Goal: Task Accomplishment & Management: Manage account settings

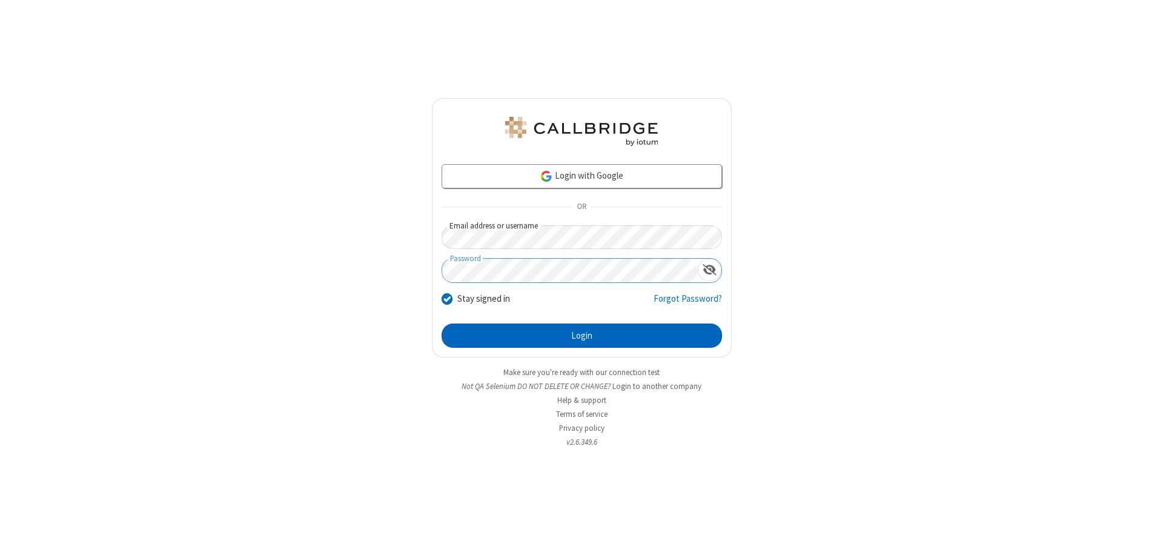
click at [581, 336] on button "Login" at bounding box center [582, 335] width 280 height 24
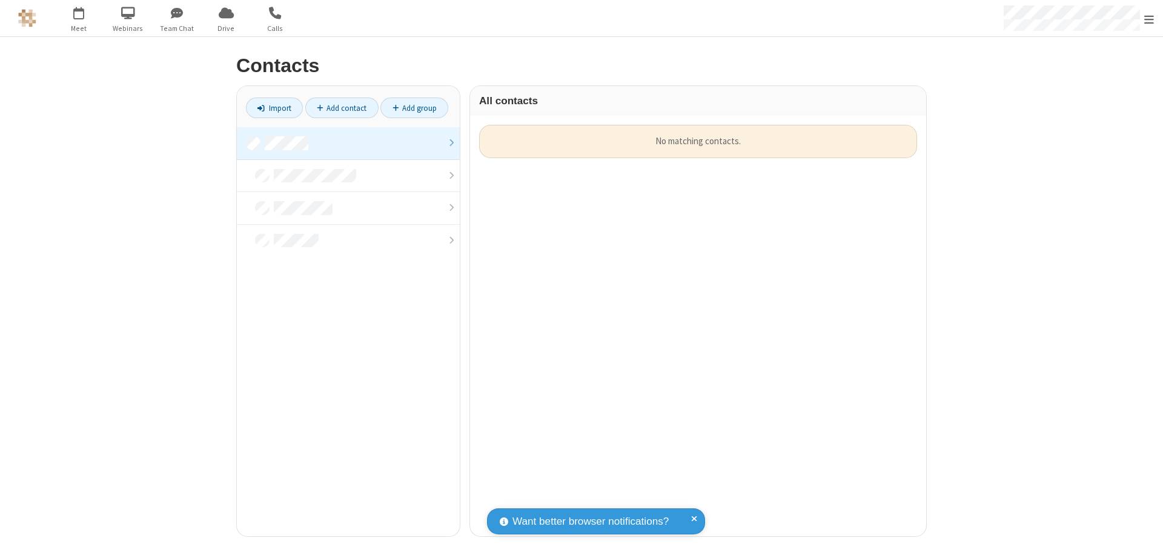
scroll to position [411, 447]
click at [348, 143] on link at bounding box center [348, 143] width 223 height 33
click at [342, 108] on link "Add contact" at bounding box center [341, 108] width 73 height 21
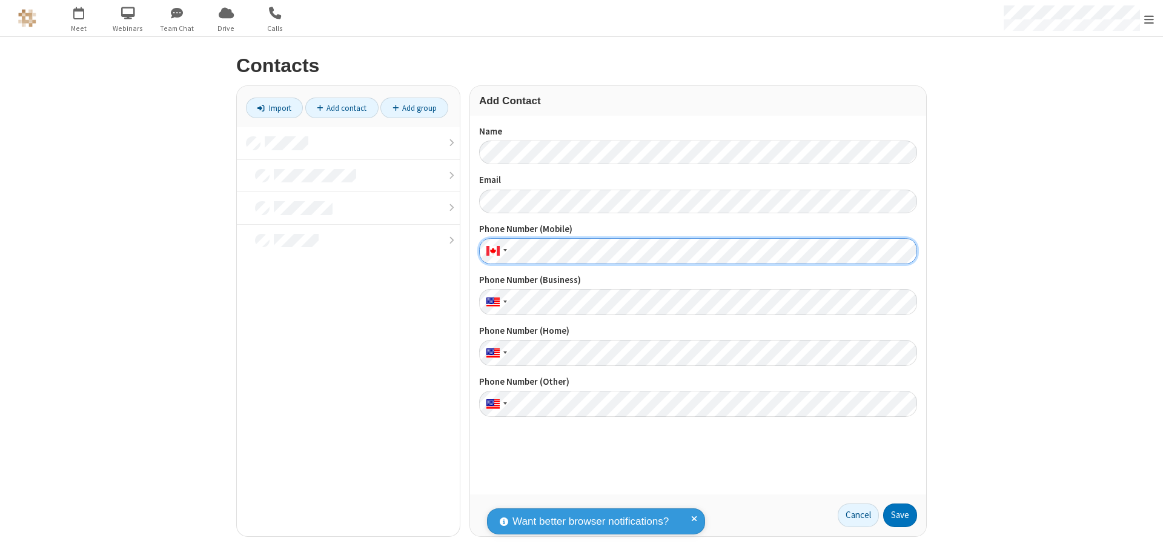
click at [900, 515] on button "Save" at bounding box center [900, 515] width 34 height 24
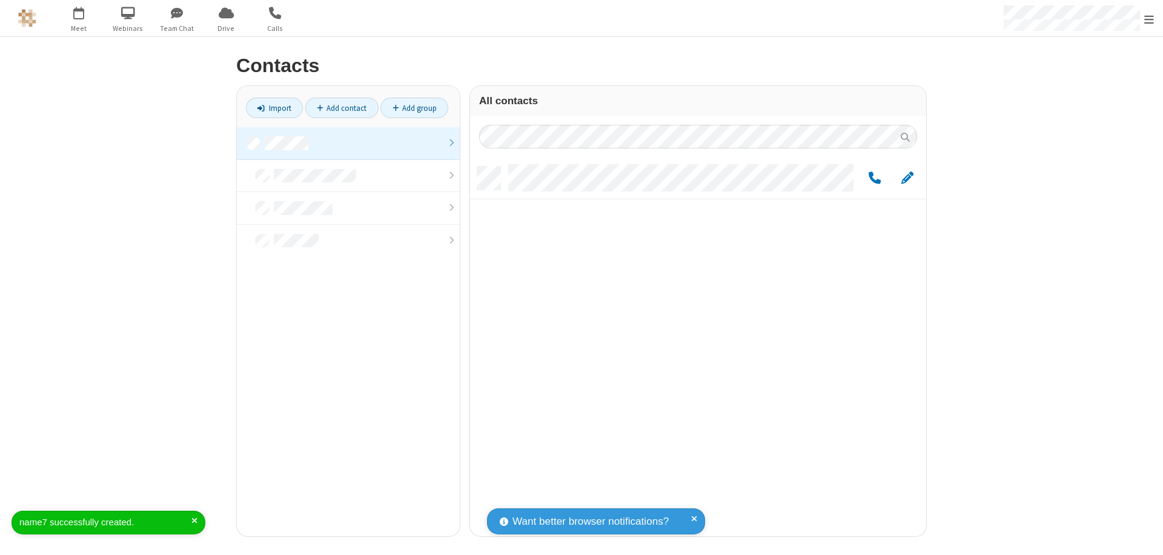
scroll to position [369, 447]
